Goal: Information Seeking & Learning: Learn about a topic

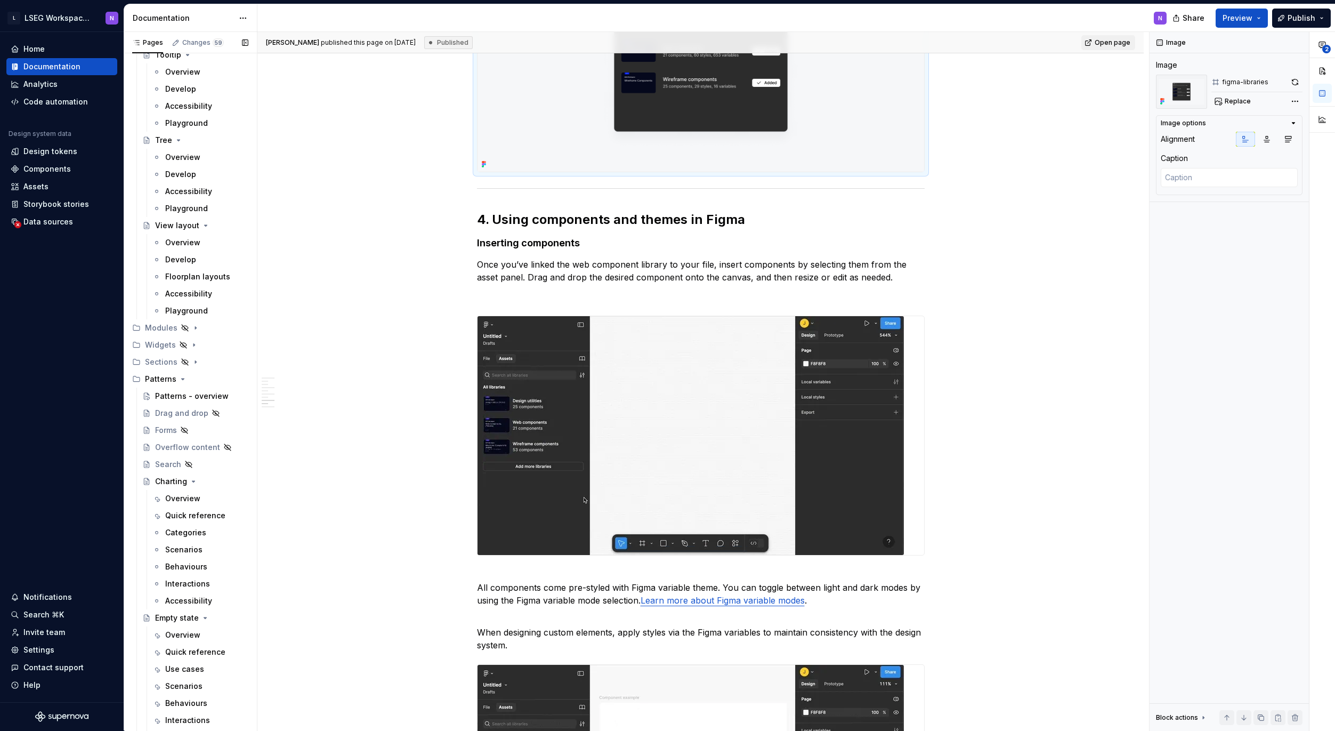
scroll to position [5249, 0]
click at [191, 327] on icon "Page tree" at bounding box center [195, 329] width 9 height 9
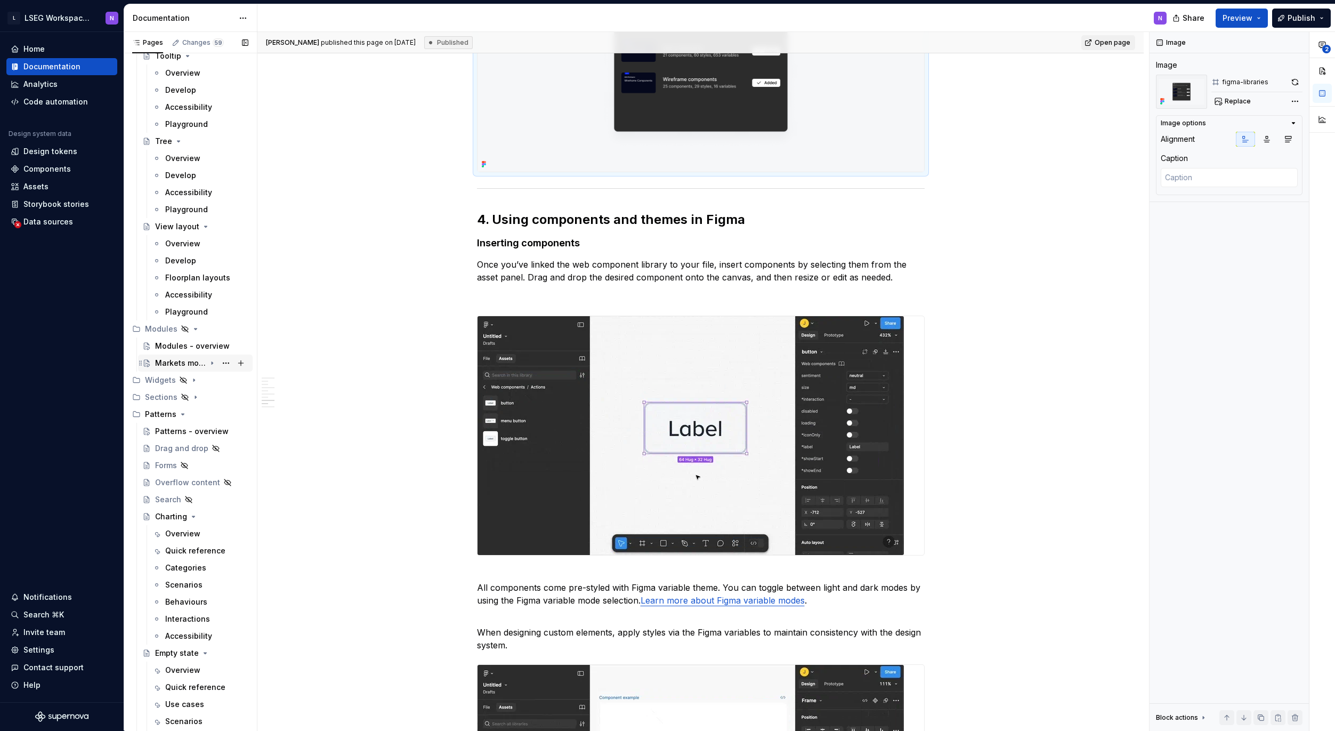
click at [208, 361] on icon "Page tree" at bounding box center [212, 363] width 9 height 9
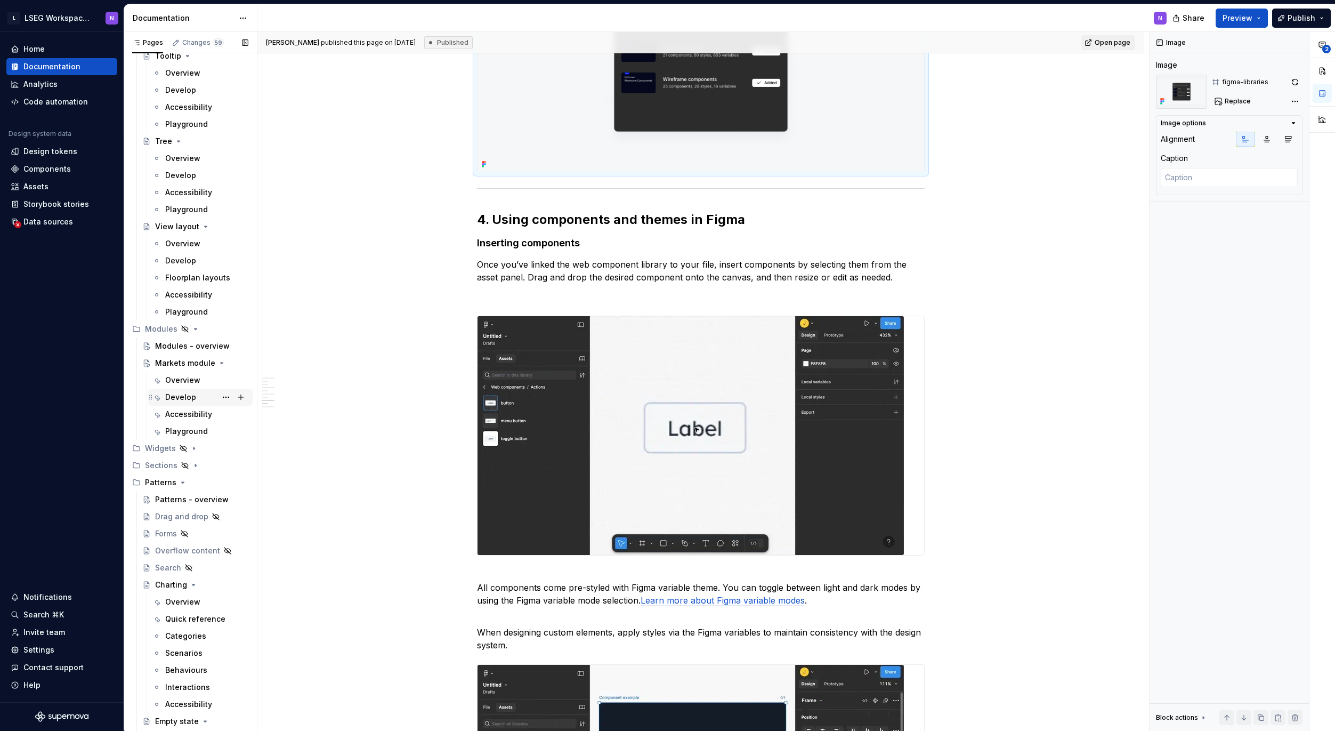
click at [187, 398] on div "Develop" at bounding box center [180, 397] width 31 height 11
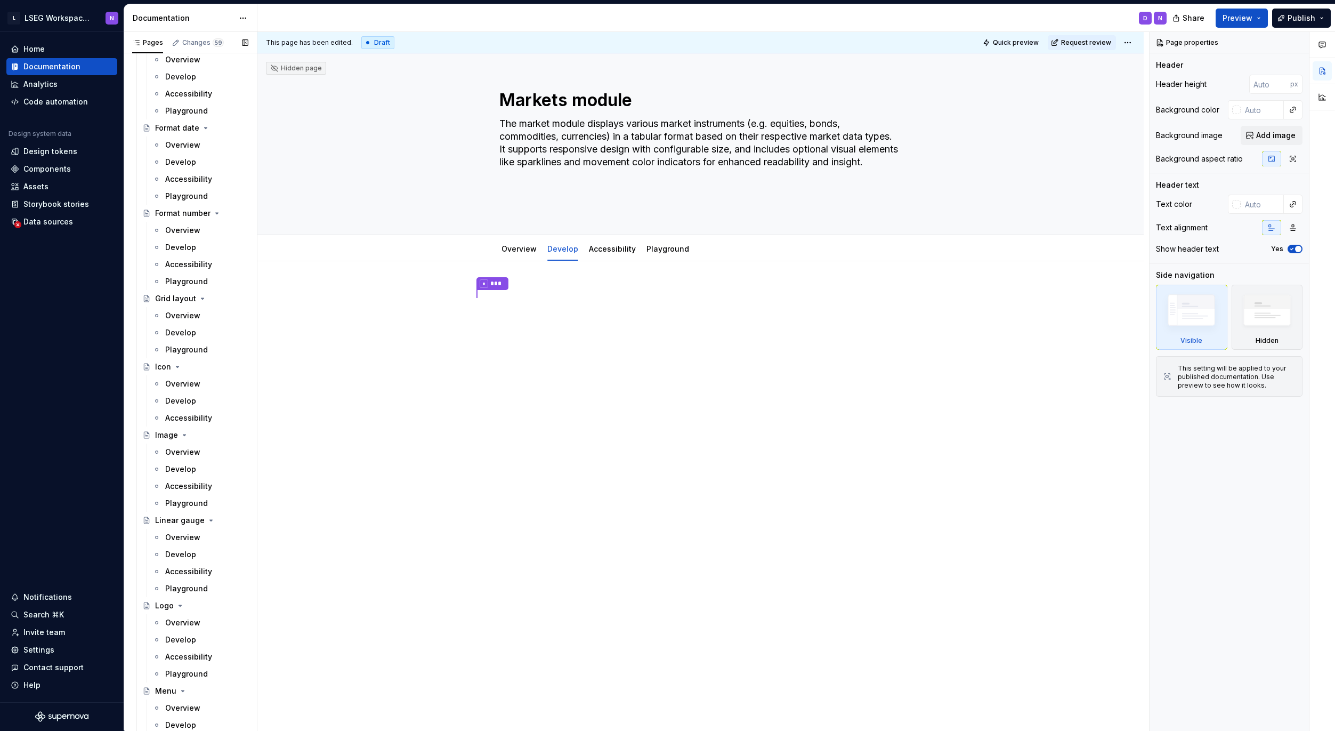
scroll to position [2476, 0]
click at [178, 84] on div "Accessibility" at bounding box center [188, 83] width 47 height 11
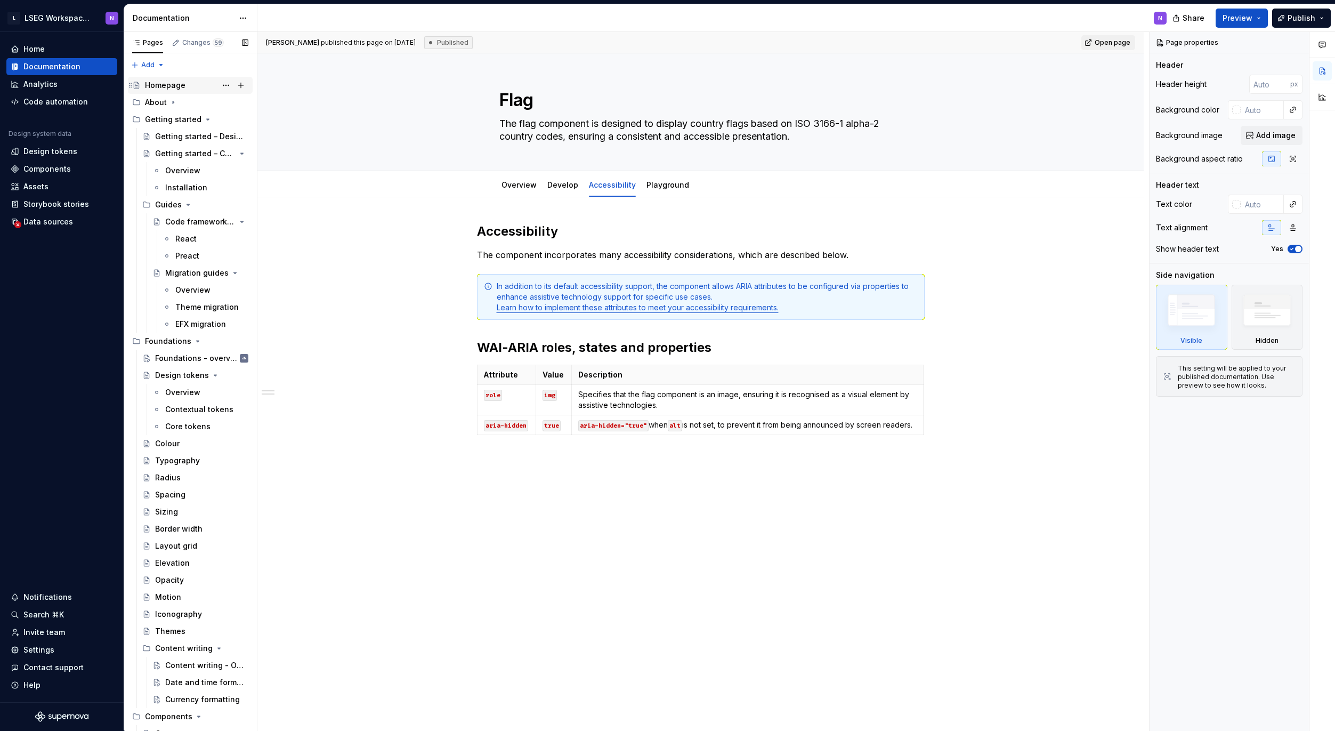
click at [156, 82] on div "Homepage" at bounding box center [165, 85] width 41 height 11
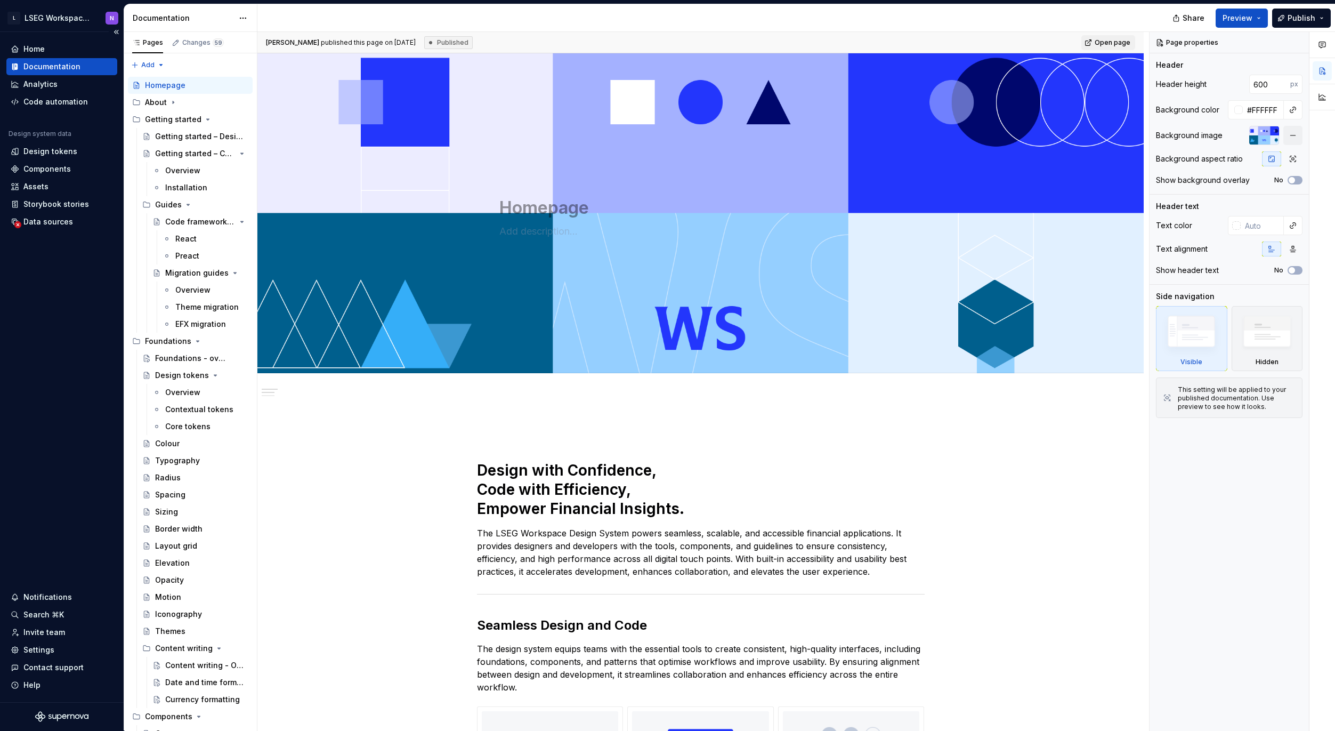
type textarea "*"
